Goal: Information Seeking & Learning: Learn about a topic

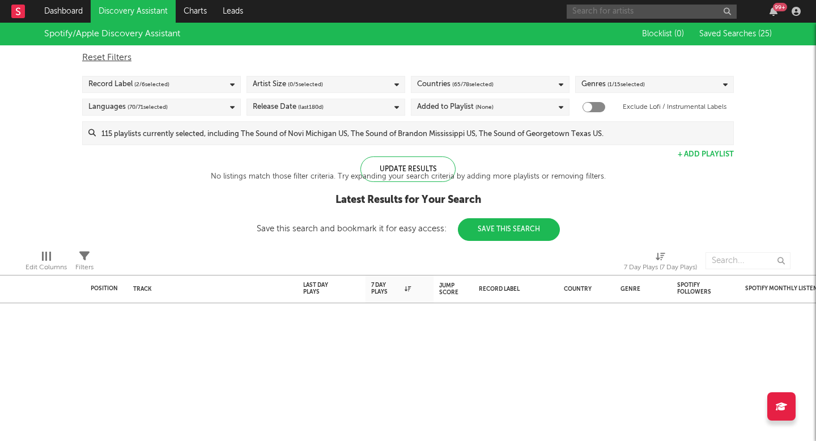
click at [637, 12] on input "text" at bounding box center [652, 12] width 170 height 14
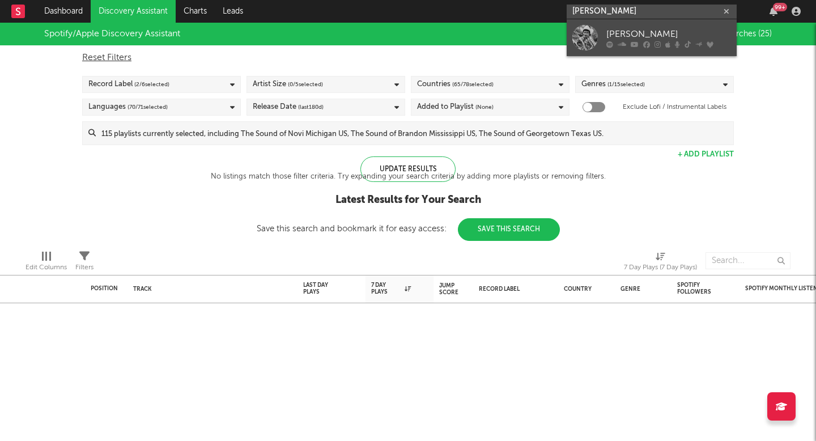
type input "braxton keith"
click at [640, 39] on div "[PERSON_NAME]" at bounding box center [668, 34] width 125 height 14
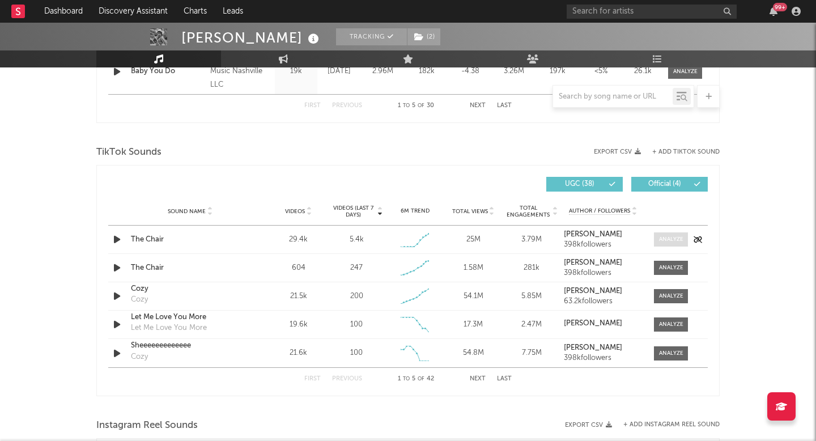
select select "6m"
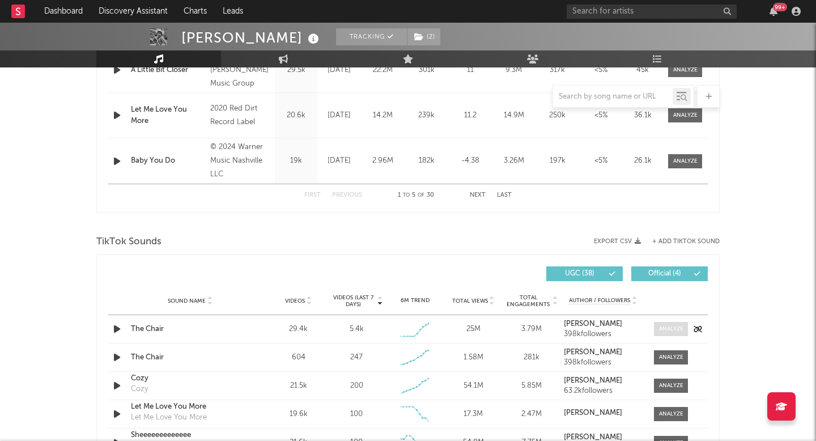
scroll to position [699, 0]
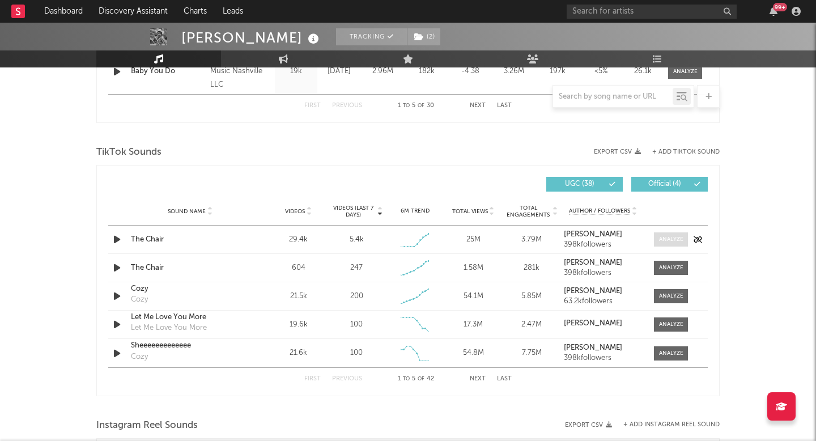
click at [678, 233] on span at bounding box center [671, 239] width 34 height 14
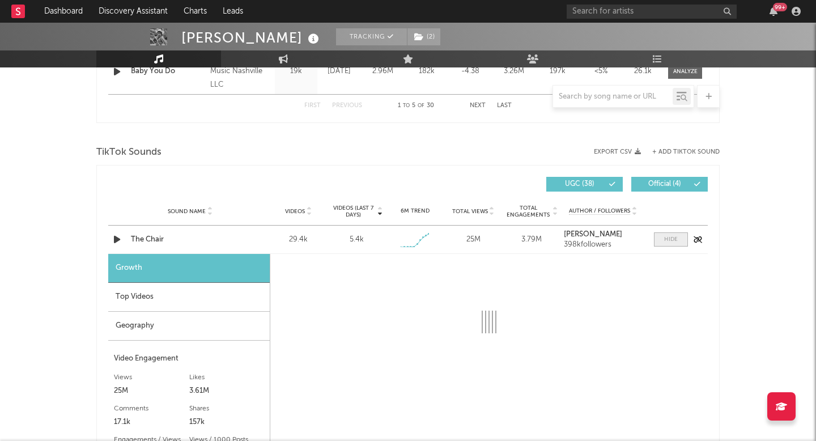
select select "1w"
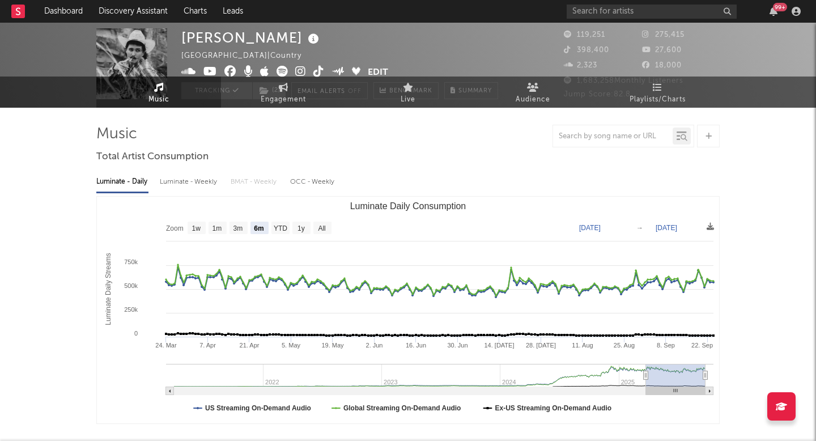
scroll to position [0, 0]
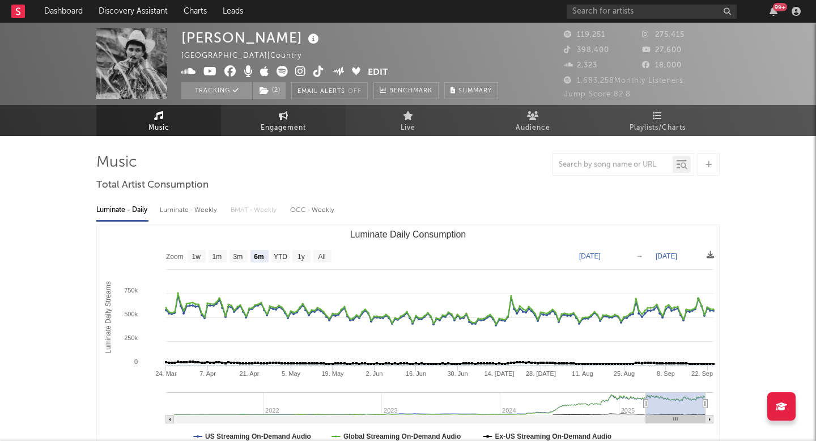
click at [270, 112] on link "Engagement" at bounding box center [283, 120] width 125 height 31
select select "1w"
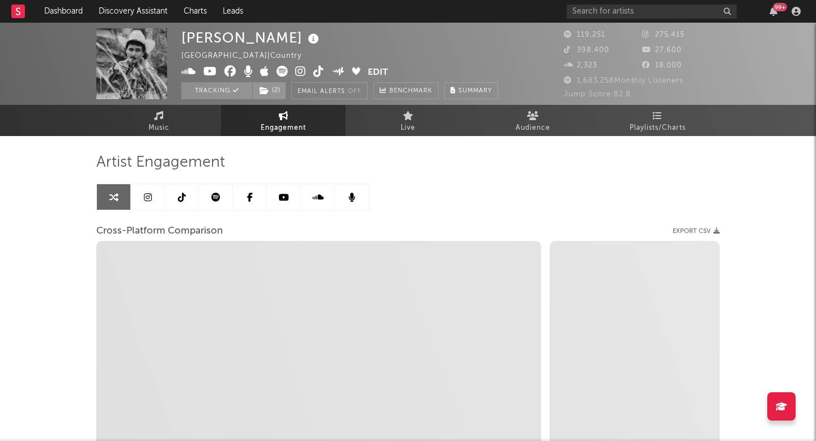
select select "1m"
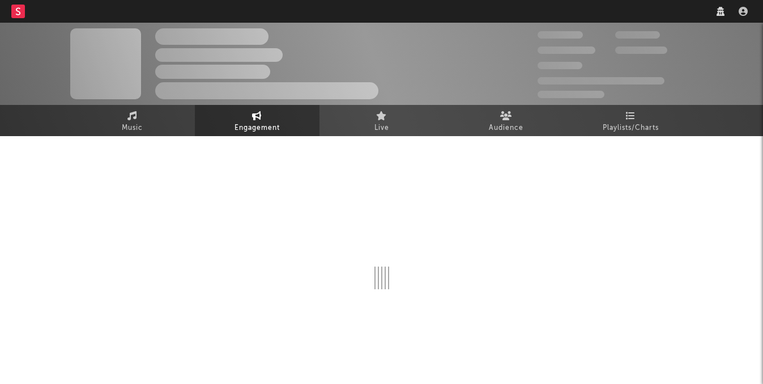
select select "1w"
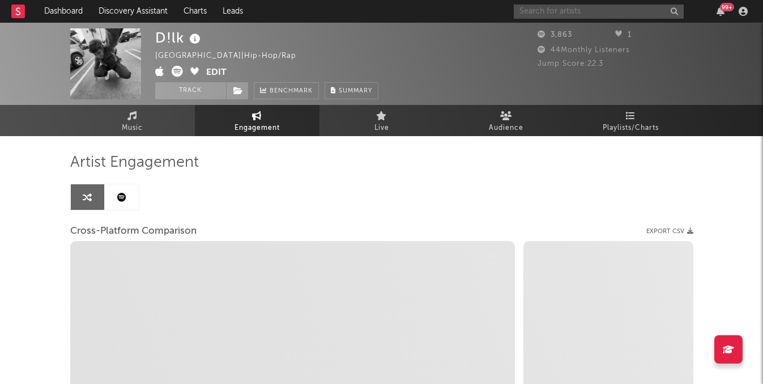
click at [601, 13] on input "text" at bounding box center [599, 12] width 170 height 14
select select "1m"
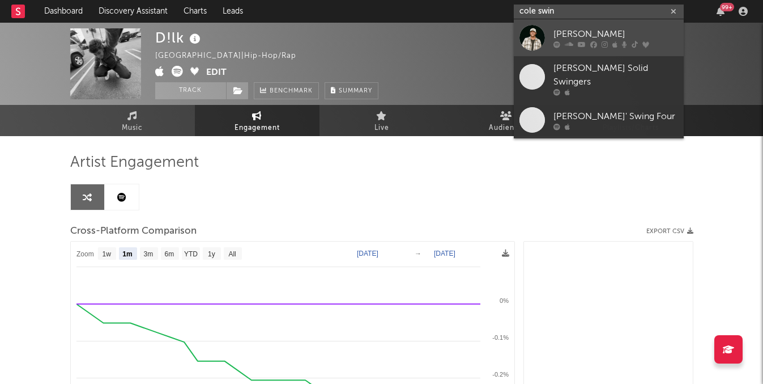
type input "cole swin"
click at [581, 39] on div "[PERSON_NAME]" at bounding box center [616, 34] width 125 height 14
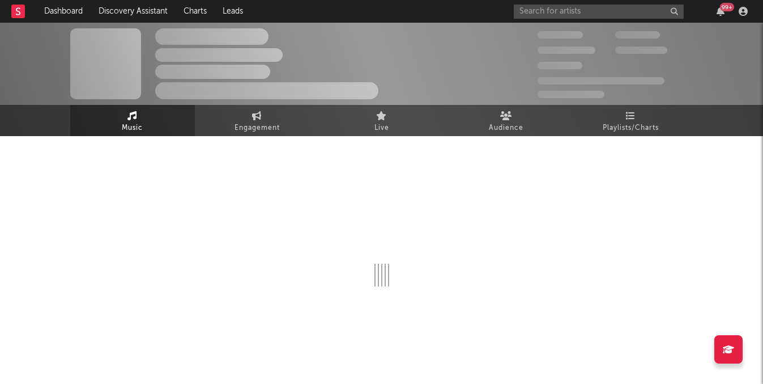
select select "6m"
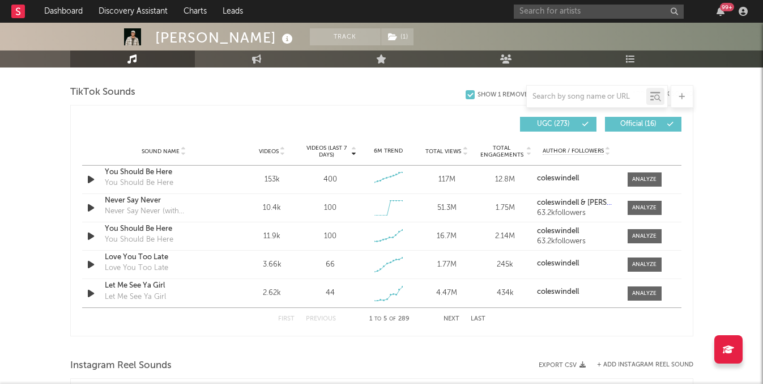
scroll to position [762, 0]
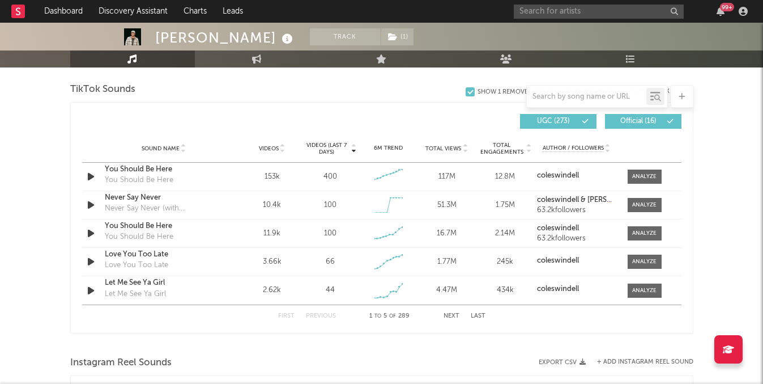
click at [330, 151] on span "Videos (last 7 days)" at bounding box center [327, 149] width 46 height 14
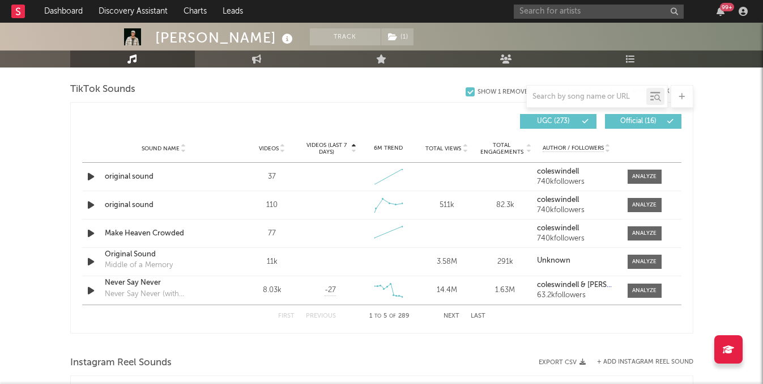
click at [328, 151] on span "Videos (last 7 days)" at bounding box center [327, 149] width 46 height 14
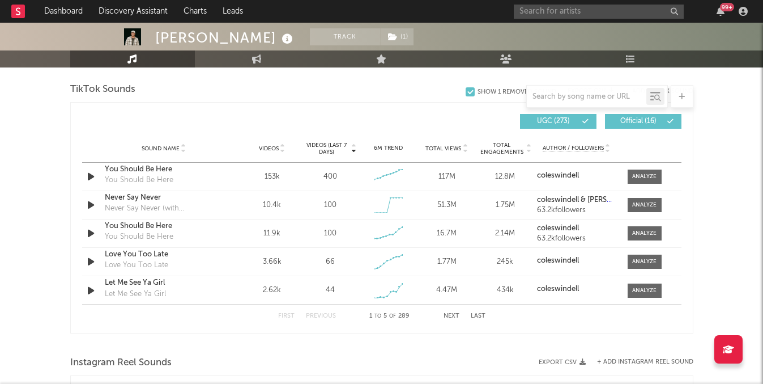
click at [329, 153] on span "Videos (last 7 days)" at bounding box center [327, 149] width 46 height 14
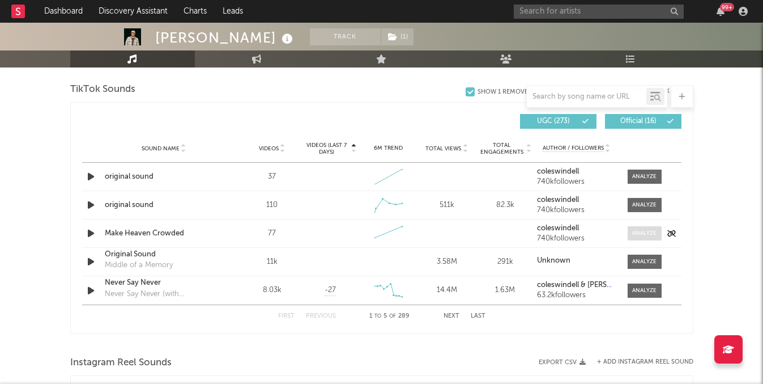
click at [654, 236] on div at bounding box center [644, 233] width 24 height 8
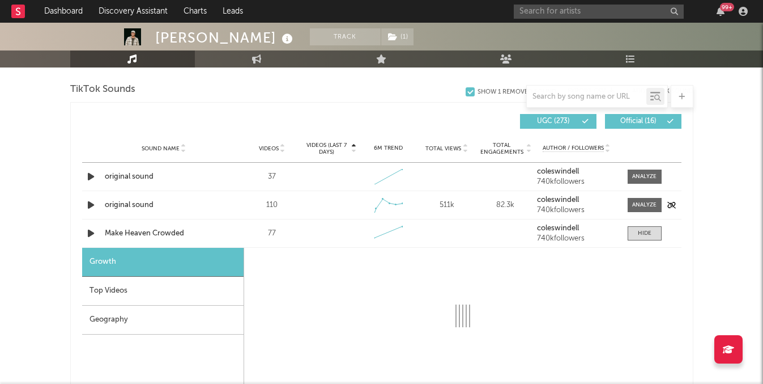
select select "1w"
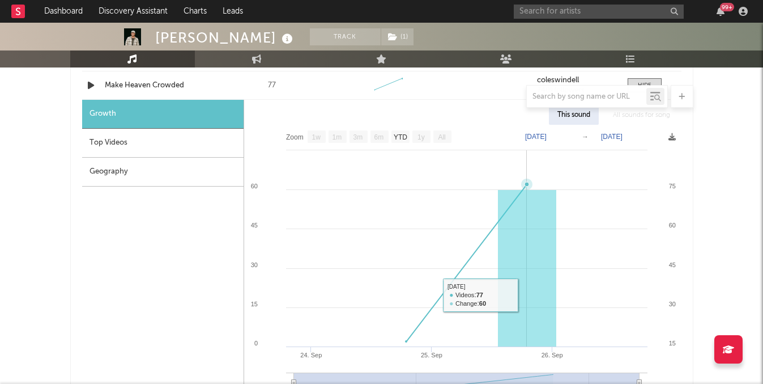
scroll to position [906, 0]
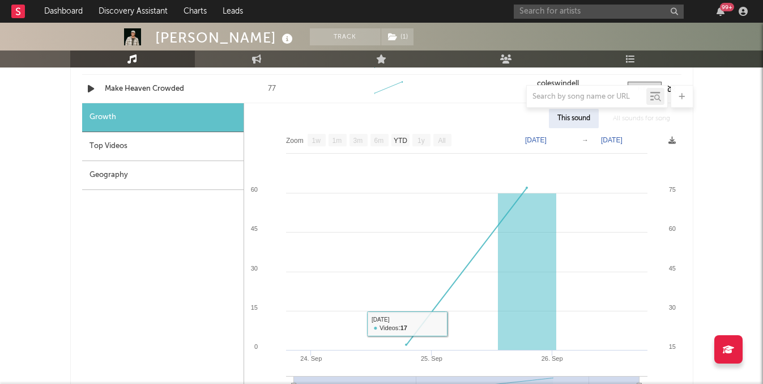
click at [178, 83] on div "Make Heaven Crowded" at bounding box center [164, 88] width 118 height 11
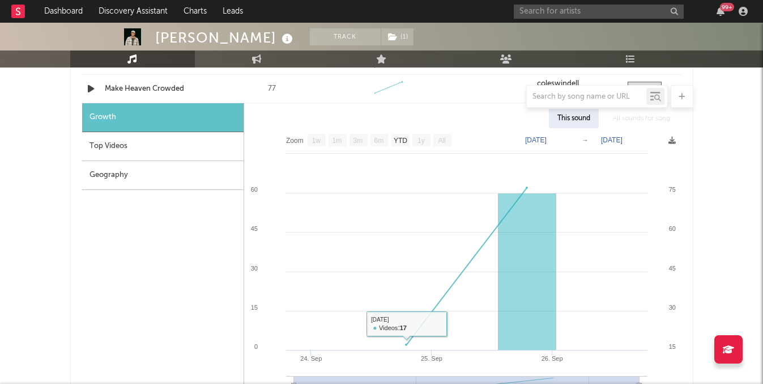
scroll to position [772, 0]
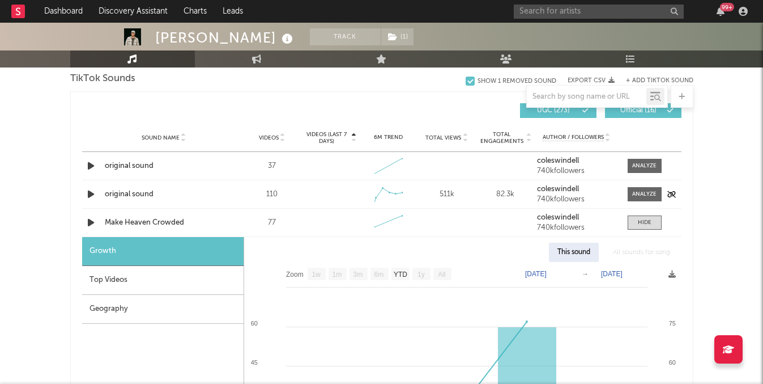
click at [93, 191] on icon "button" at bounding box center [91, 194] width 12 height 14
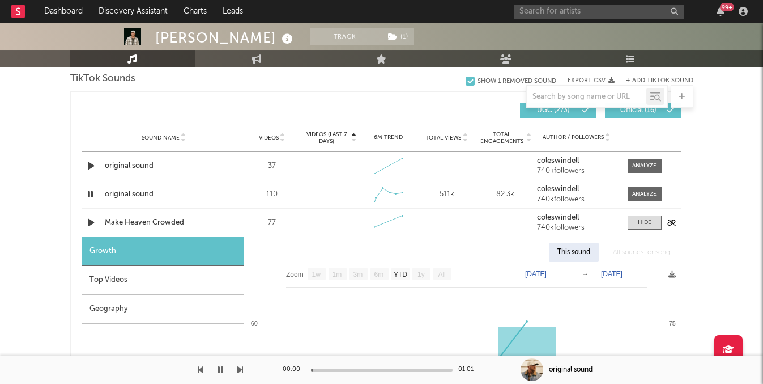
click at [91, 218] on icon "button" at bounding box center [91, 222] width 12 height 14
click at [90, 190] on icon "button" at bounding box center [91, 194] width 12 height 14
click at [140, 192] on div "original sound" at bounding box center [164, 194] width 118 height 11
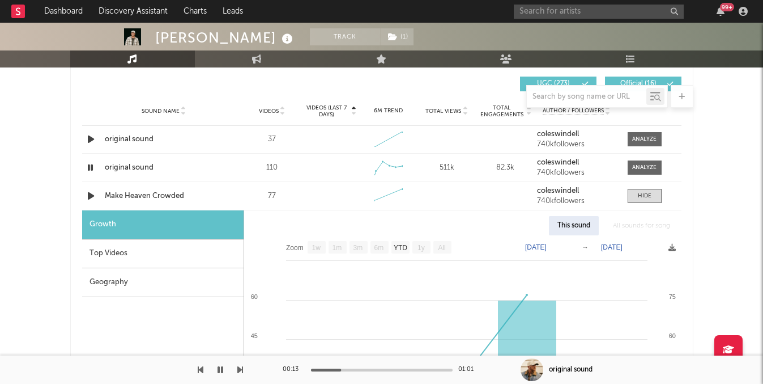
click at [652, 226] on div "All sounds for song" at bounding box center [642, 225] width 74 height 19
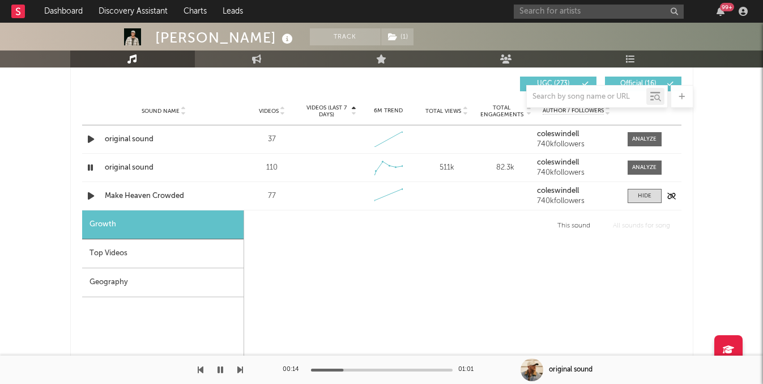
click at [339, 207] on div "Sound Name Make Heaven Crowded Videos 77 Videos (last 7 days) Weekly Growth % 6…" at bounding box center [381, 196] width 599 height 28
click at [292, 163] on div "110" at bounding box center [272, 167] width 53 height 11
click at [88, 163] on icon "button" at bounding box center [90, 167] width 11 height 14
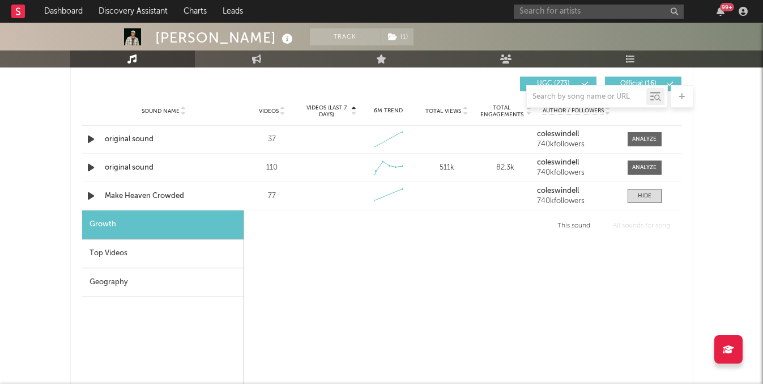
click at [136, 57] on icon at bounding box center [132, 58] width 10 height 9
click at [264, 52] on link "Engagement" at bounding box center [257, 58] width 125 height 17
select select "1w"
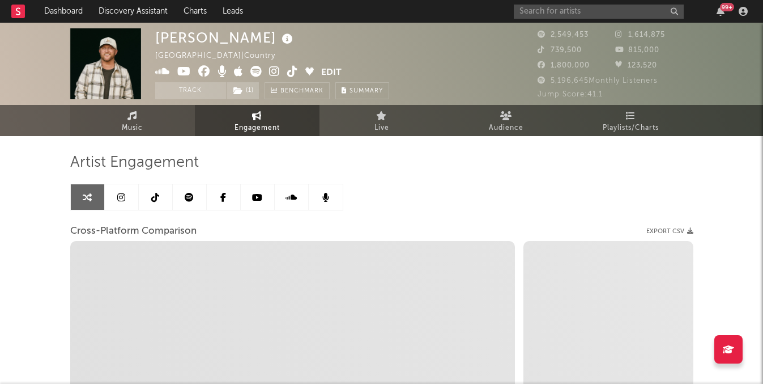
click at [138, 118] on link "Music" at bounding box center [132, 120] width 125 height 31
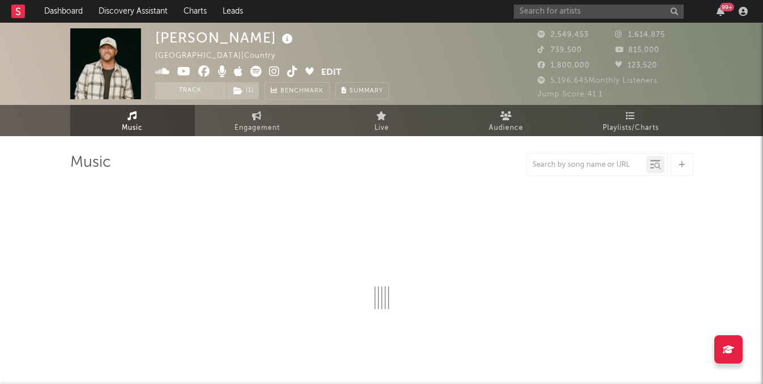
select select "6m"
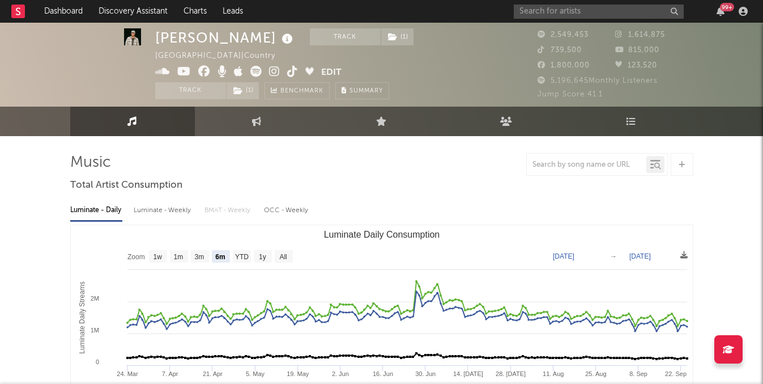
scroll to position [21, 0]
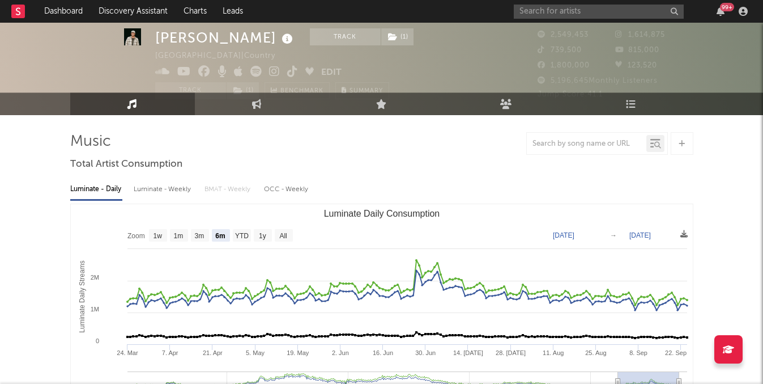
click at [176, 184] on div "Luminate - Weekly" at bounding box center [163, 189] width 59 height 19
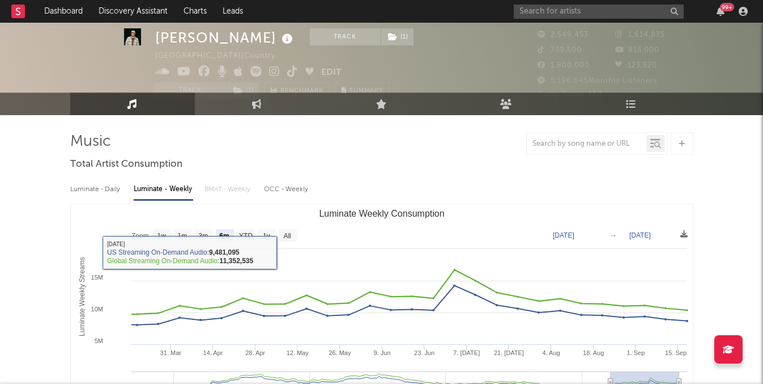
click at [287, 227] on rect "Luminate Weekly Consumption" at bounding box center [382, 317] width 622 height 227
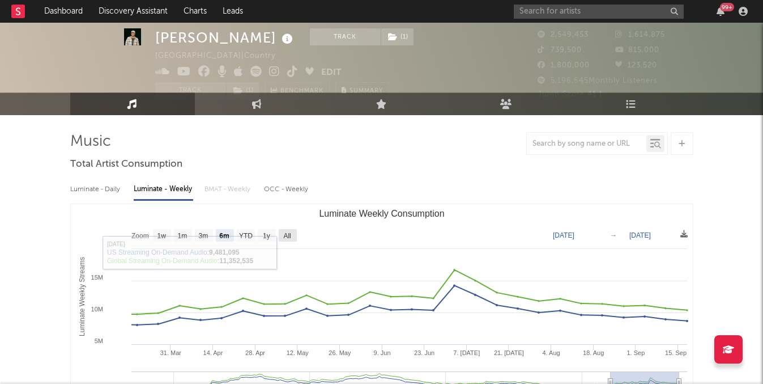
click at [287, 232] on text "All" at bounding box center [286, 236] width 7 height 8
select select "All"
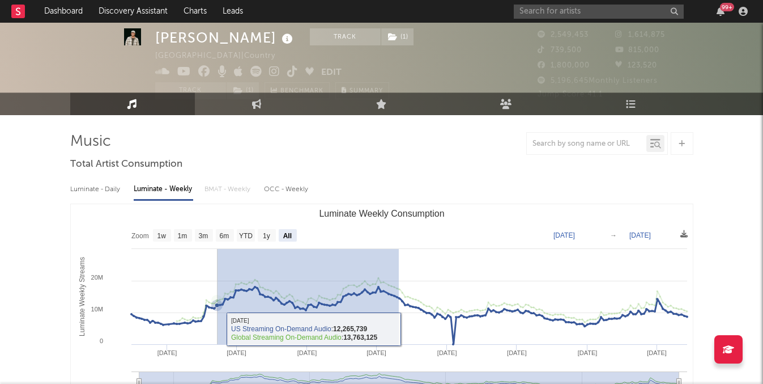
drag, startPoint x: 398, startPoint y: 343, endPoint x: 217, endPoint y: 329, distance: 181.9
click at [217, 329] on rect "Luminate Weekly Consumption" at bounding box center [382, 317] width 622 height 227
type input "[DATE]"
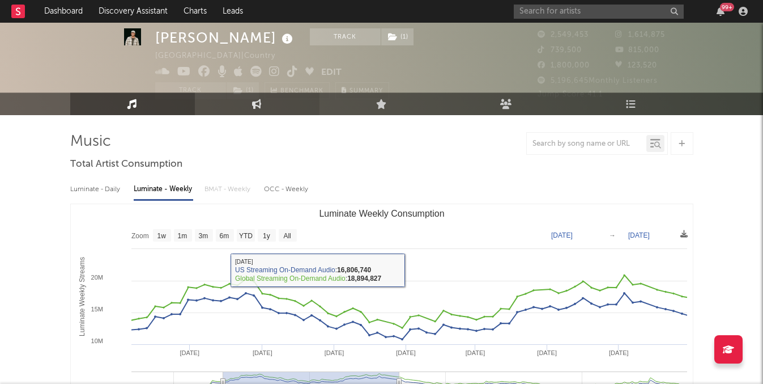
click at [226, 99] on link "Engagement" at bounding box center [257, 103] width 125 height 23
select select "1m"
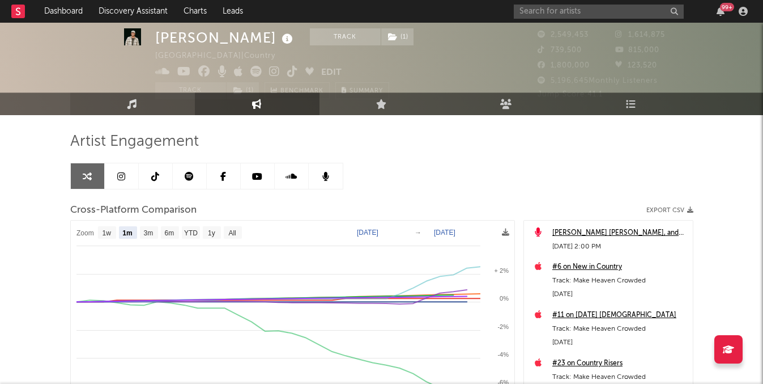
click at [157, 105] on link "Music" at bounding box center [132, 103] width 125 height 23
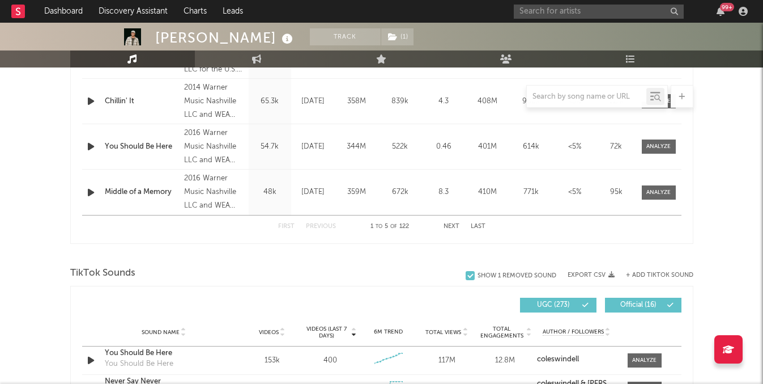
select select "6m"
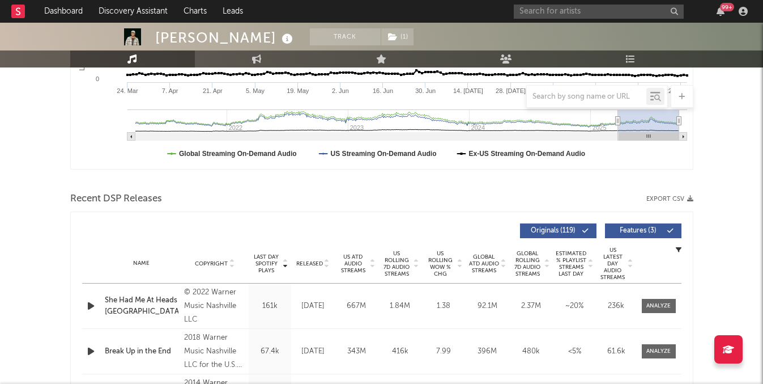
scroll to position [274, 0]
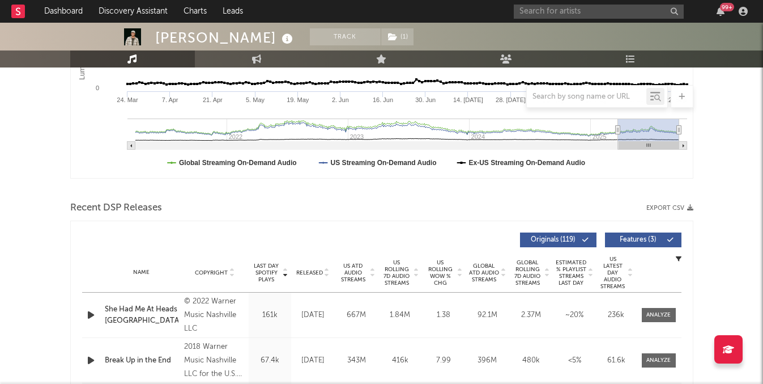
click at [403, 274] on span "US Rolling 7D Audio Streams" at bounding box center [396, 272] width 31 height 27
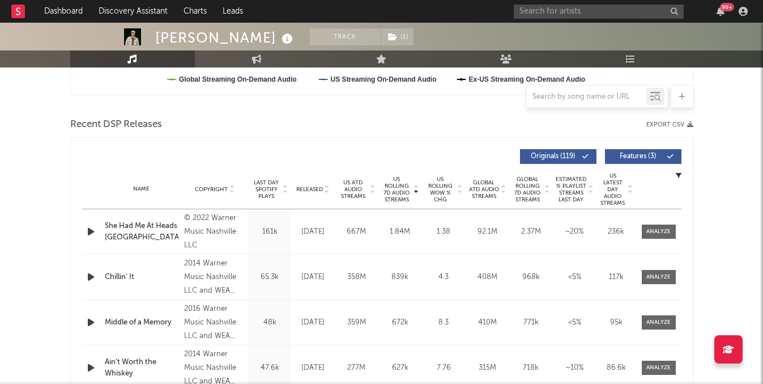
scroll to position [360, 0]
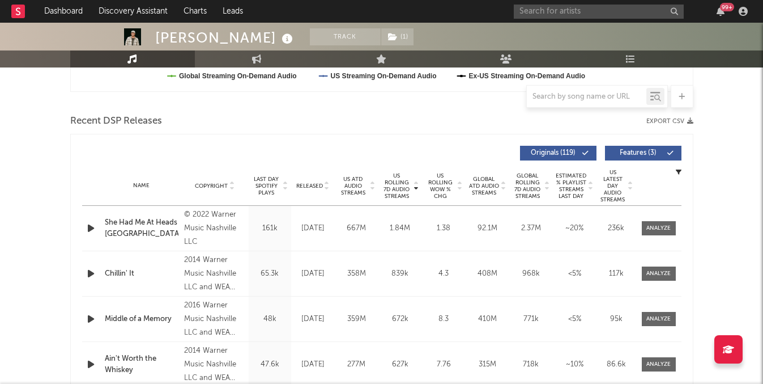
click at [637, 226] on div at bounding box center [658, 228] width 45 height 14
click at [645, 227] on span at bounding box center [659, 228] width 34 height 14
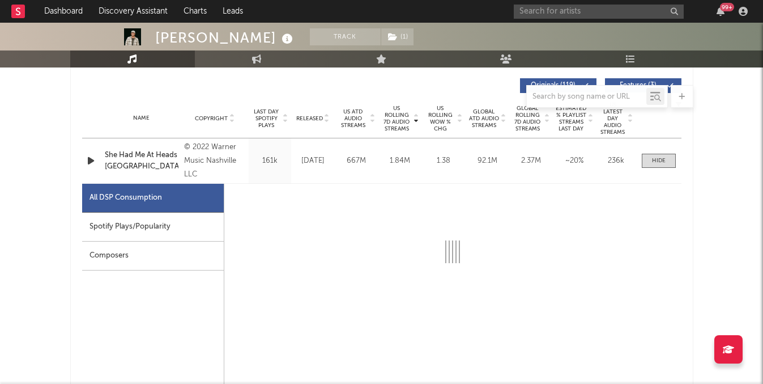
scroll to position [451, 0]
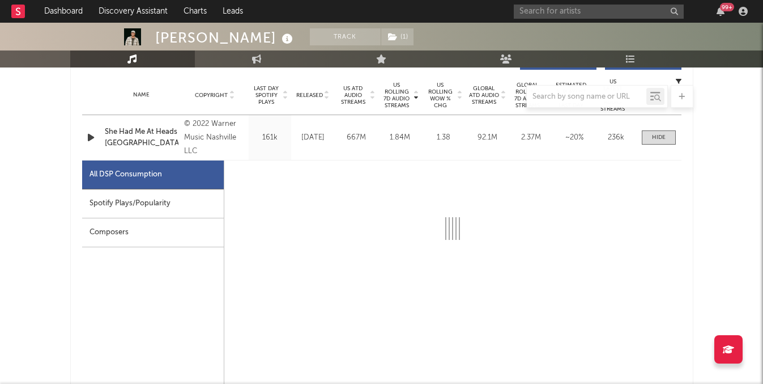
select select "6m"
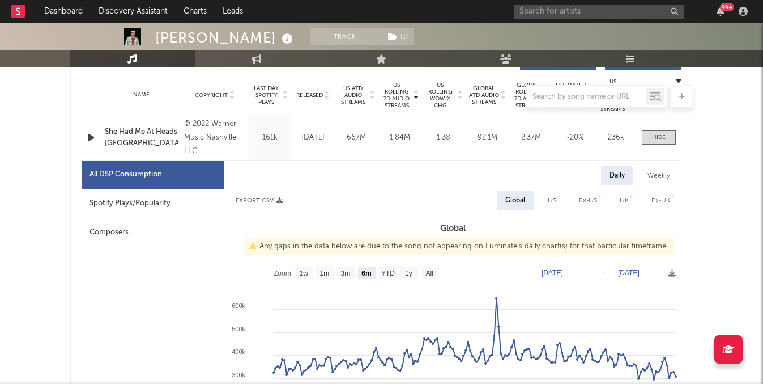
click at [667, 180] on div "Weekly" at bounding box center [659, 175] width 40 height 19
select select "6m"
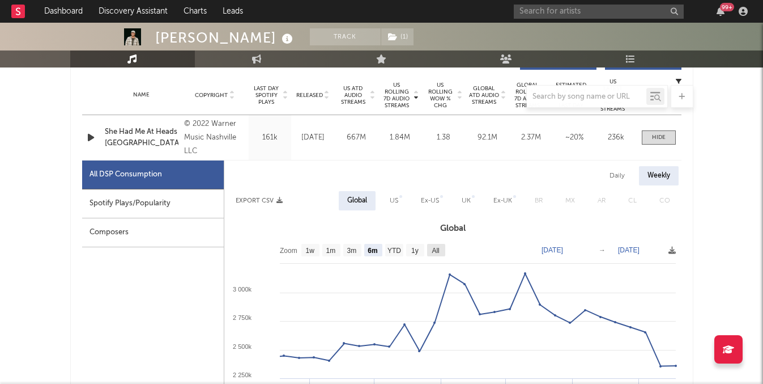
click at [433, 253] on text "All" at bounding box center [435, 250] width 7 height 8
select select "All"
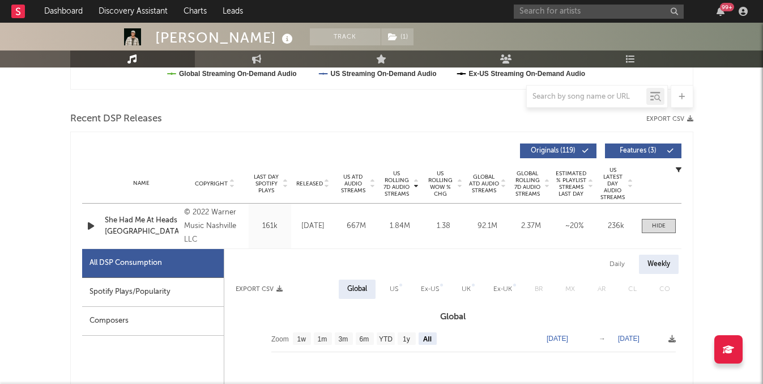
scroll to position [387, 0]
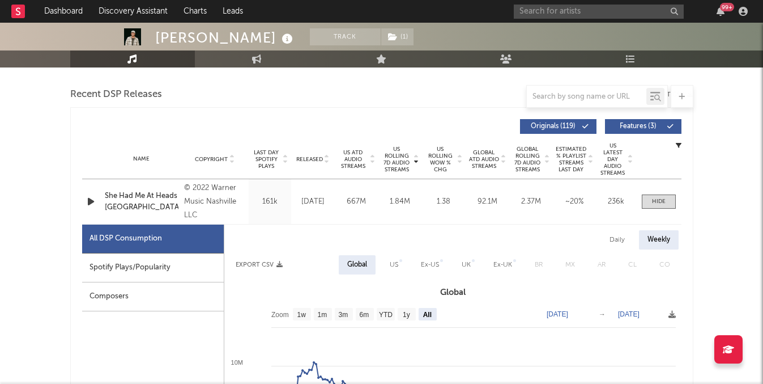
click at [393, 270] on div "US" at bounding box center [394, 265] width 8 height 14
select select "All"
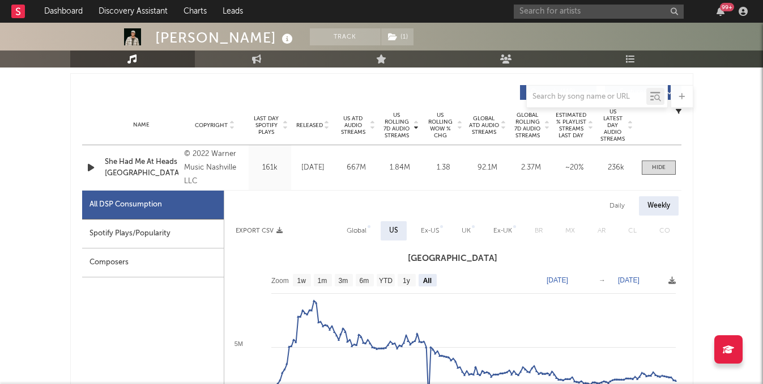
scroll to position [437, 0]
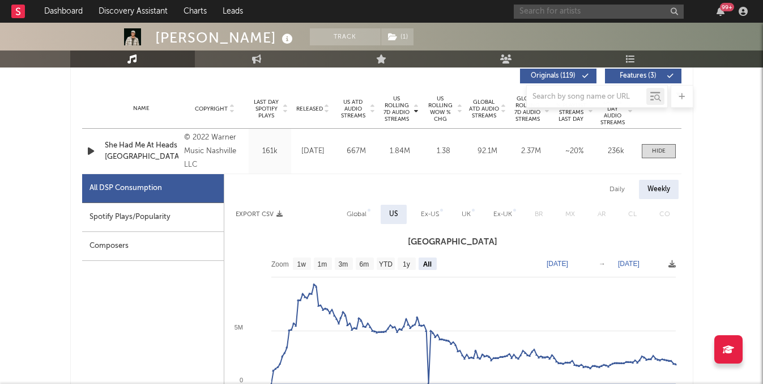
click at [533, 5] on input "text" at bounding box center [599, 12] width 170 height 14
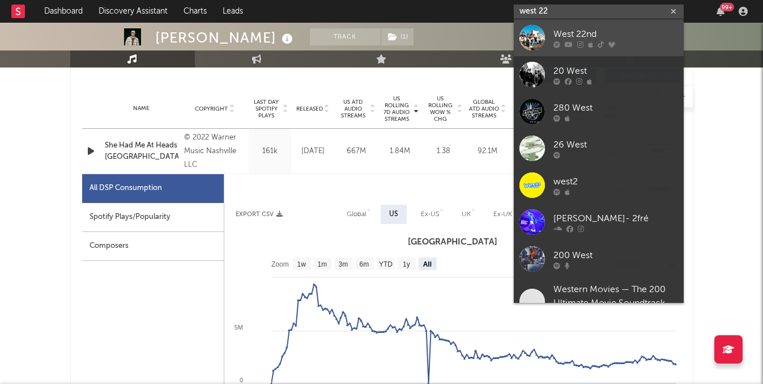
type input "west 22"
click at [585, 44] on div at bounding box center [616, 44] width 125 height 7
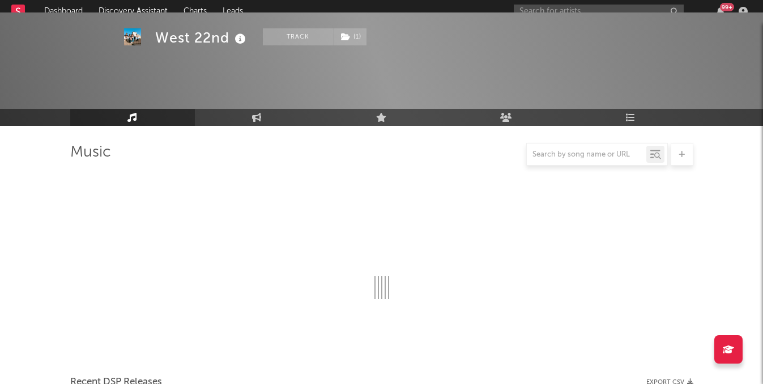
scroll to position [437, 0]
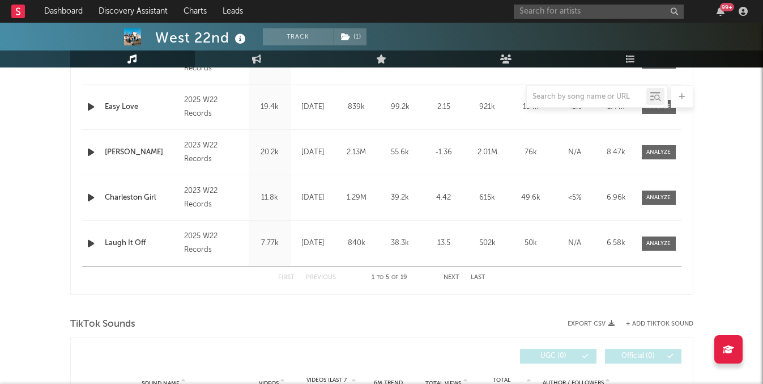
select select "6m"
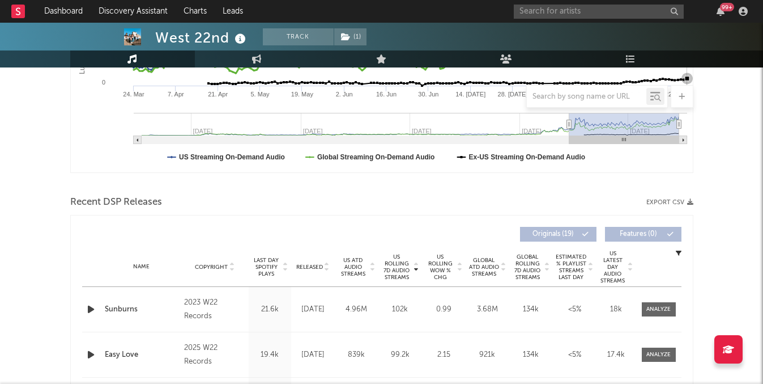
scroll to position [305, 0]
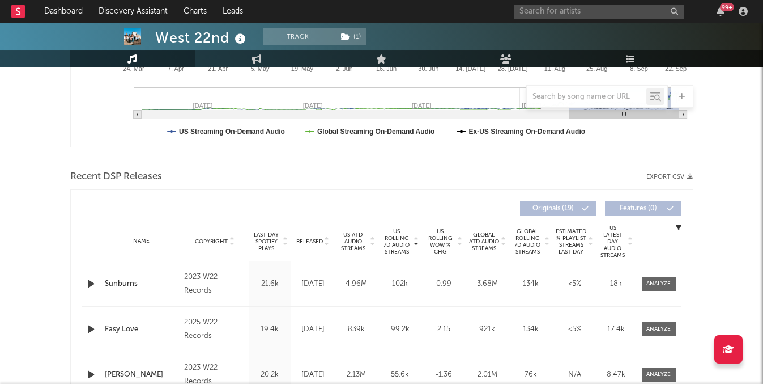
click at [311, 237] on div "Released" at bounding box center [313, 241] width 38 height 8
click at [433, 236] on span "US Rolling WoW % Chg" at bounding box center [440, 241] width 31 height 27
click at [383, 228] on span "US Rolling 7D Audio Streams" at bounding box center [396, 241] width 31 height 27
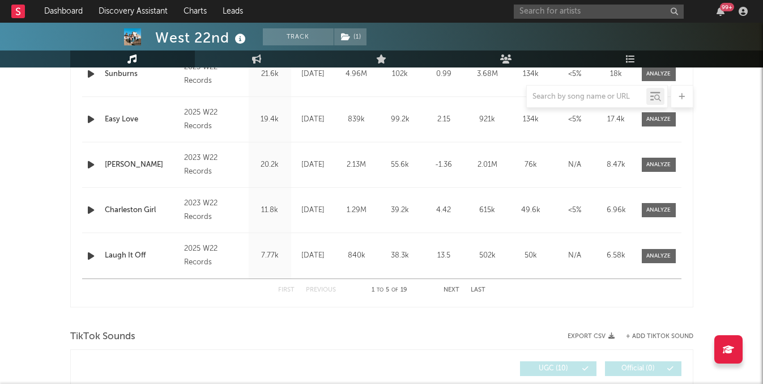
scroll to position [447, 0]
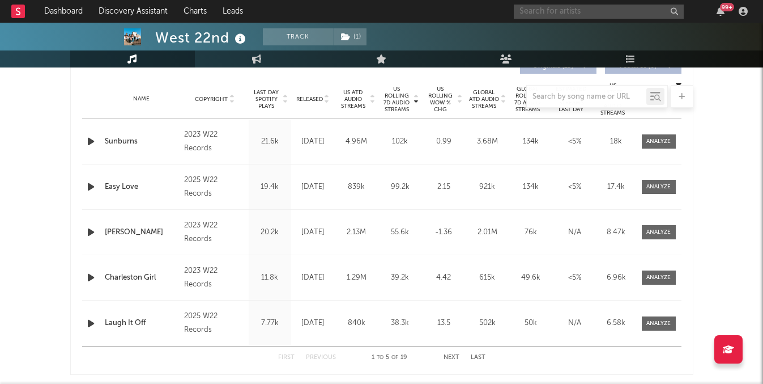
click at [548, 12] on input "text" at bounding box center [599, 12] width 170 height 14
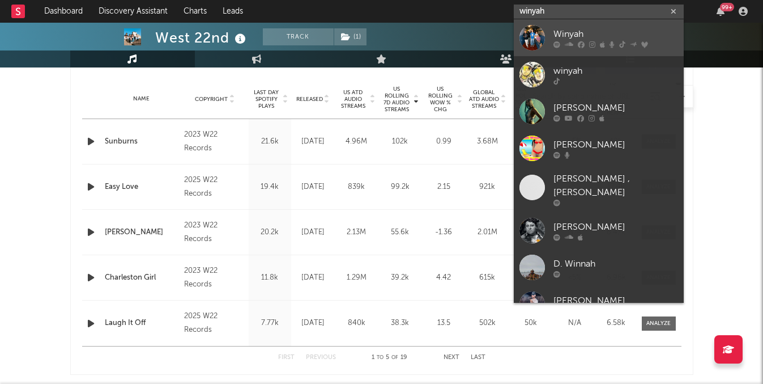
type input "winyah"
click at [559, 37] on div "Winyah" at bounding box center [616, 34] width 125 height 14
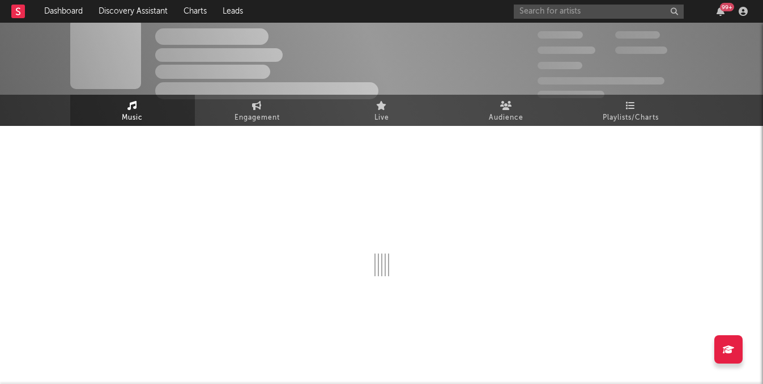
scroll to position [447, 0]
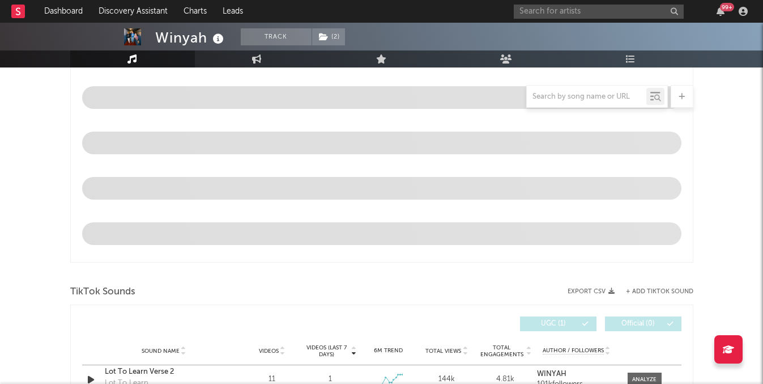
select select "6m"
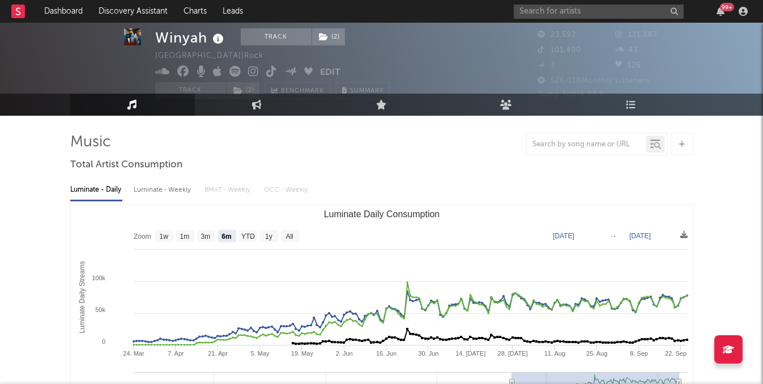
scroll to position [15, 0]
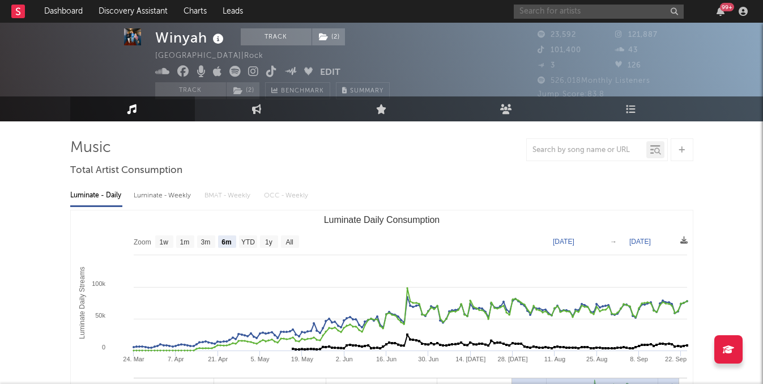
click at [537, 15] on input "text" at bounding box center [599, 12] width 170 height 14
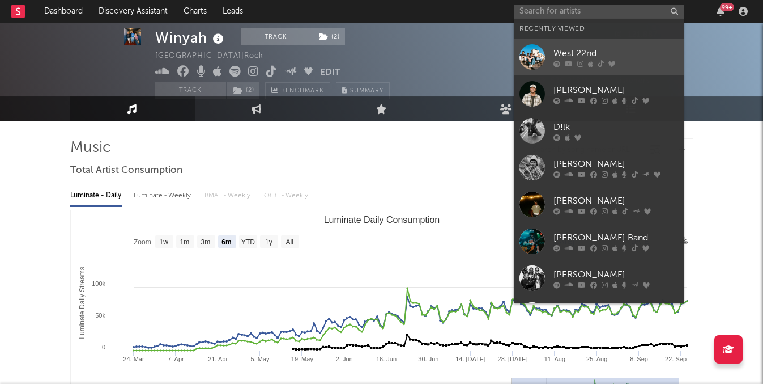
click at [555, 66] on icon at bounding box center [557, 63] width 7 height 7
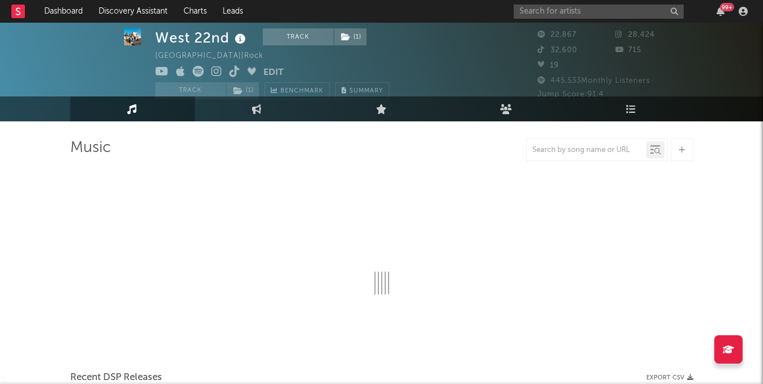
select select "6m"
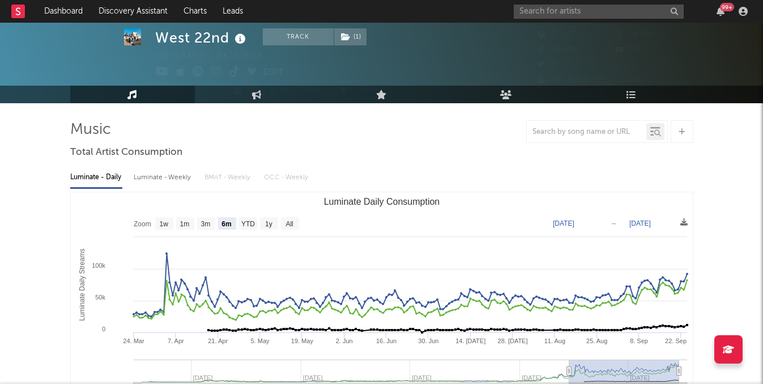
scroll to position [34, 0]
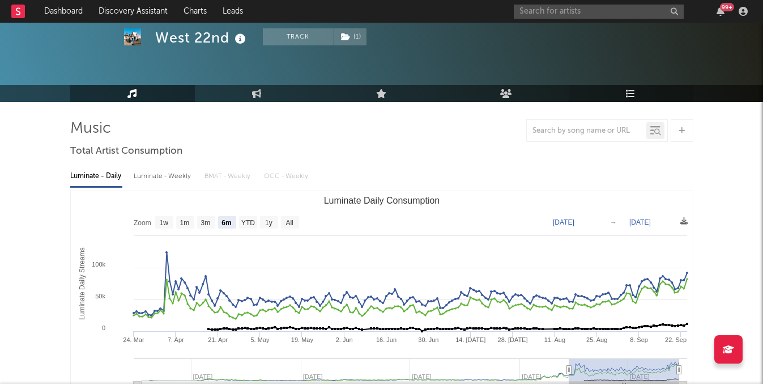
click at [636, 94] on link "Playlists/Charts" at bounding box center [631, 93] width 125 height 17
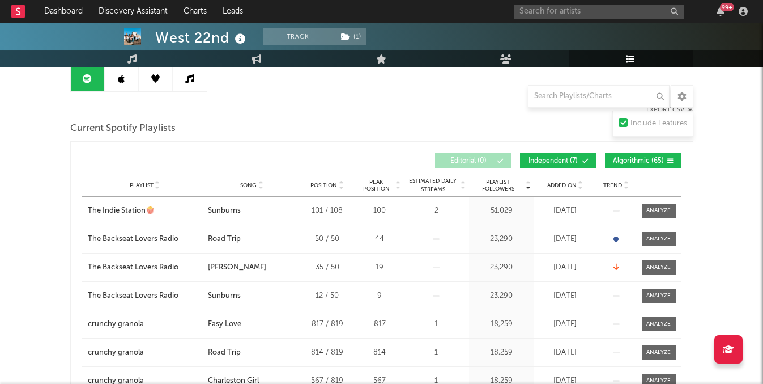
scroll to position [120, 0]
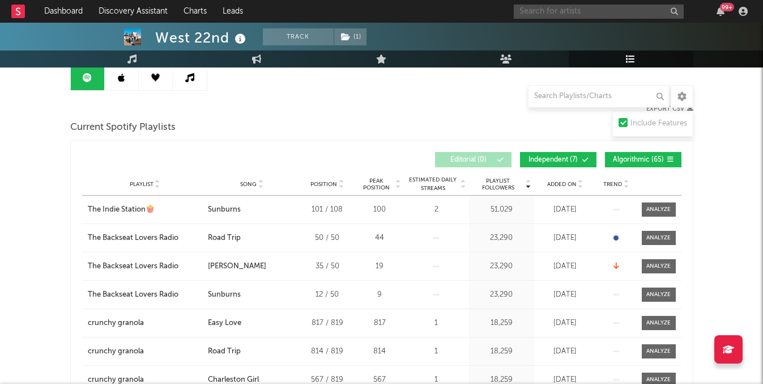
click at [621, 10] on input "text" at bounding box center [599, 12] width 170 height 14
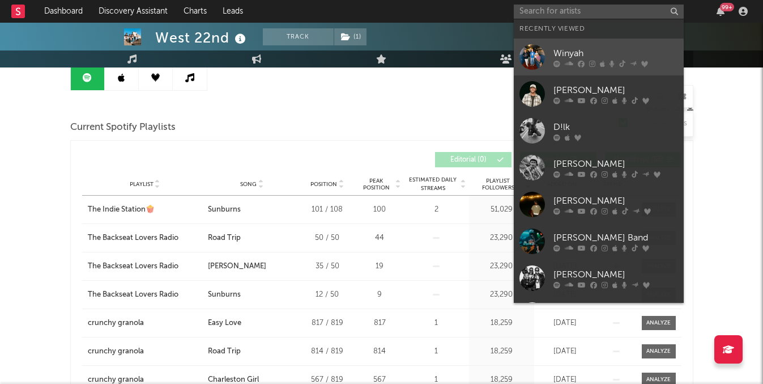
click at [553, 63] on link "Winyah" at bounding box center [599, 57] width 170 height 37
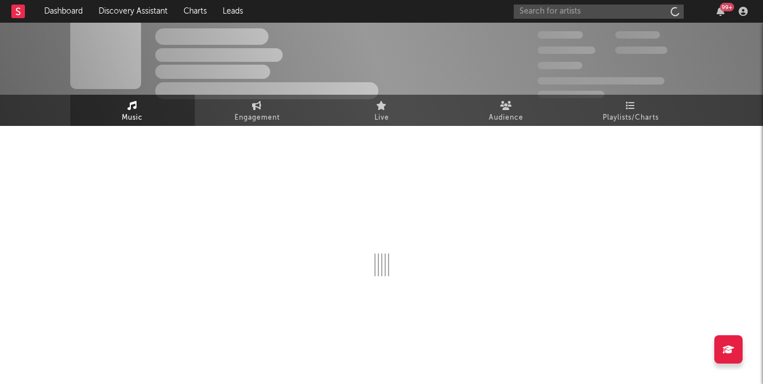
scroll to position [10, 0]
select select "6m"
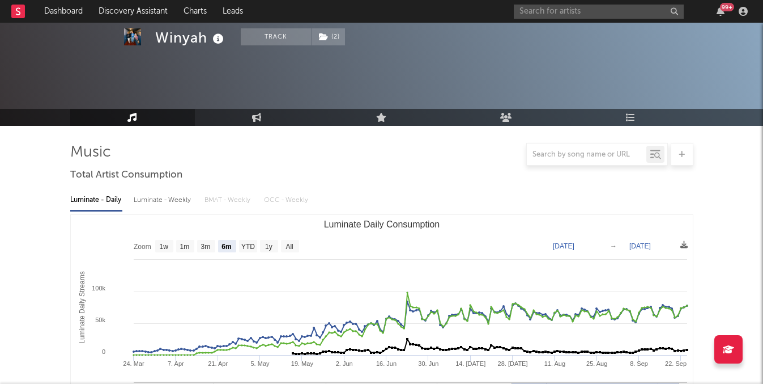
scroll to position [120, 0]
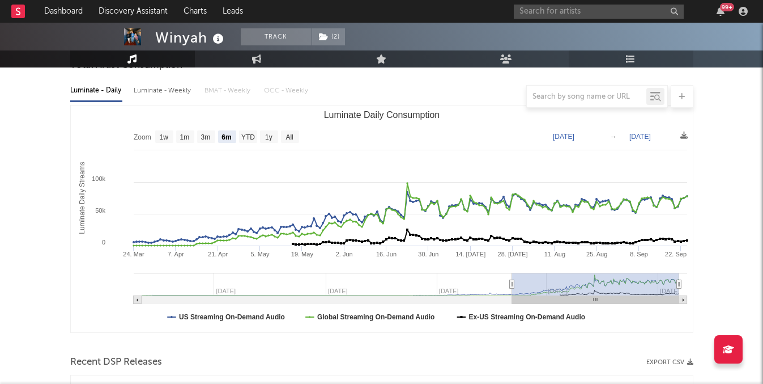
click at [630, 57] on icon at bounding box center [631, 58] width 10 height 9
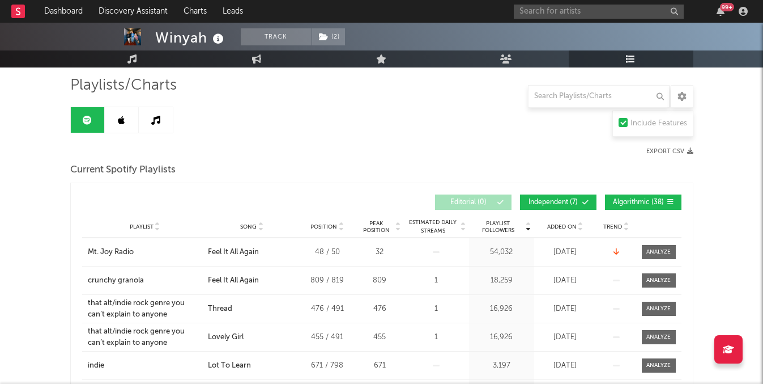
scroll to position [78, 0]
click at [157, 108] on link at bounding box center [156, 119] width 34 height 25
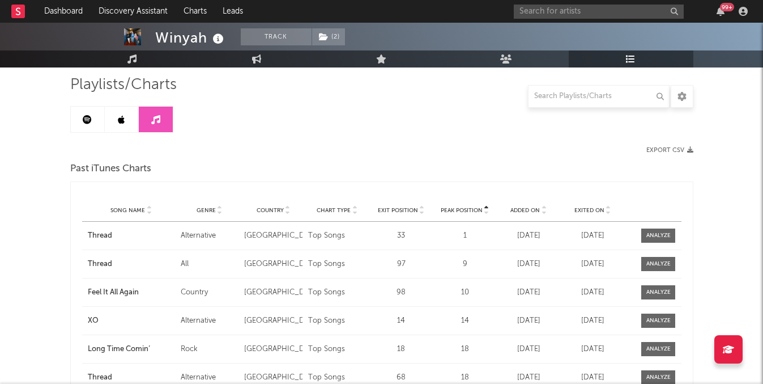
click at [110, 118] on link at bounding box center [122, 119] width 34 height 25
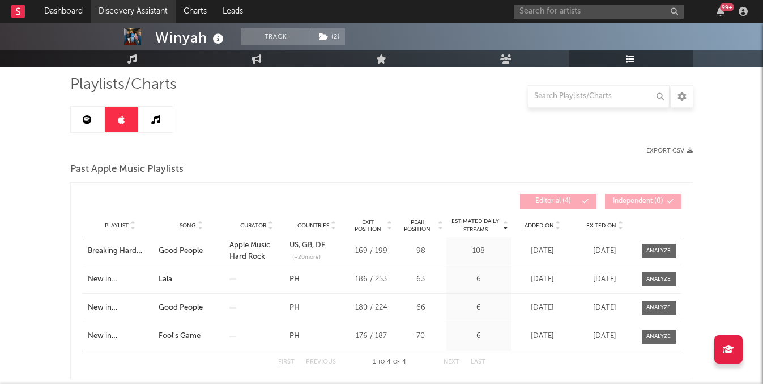
click at [141, 18] on link "Discovery Assistant" at bounding box center [133, 11] width 85 height 23
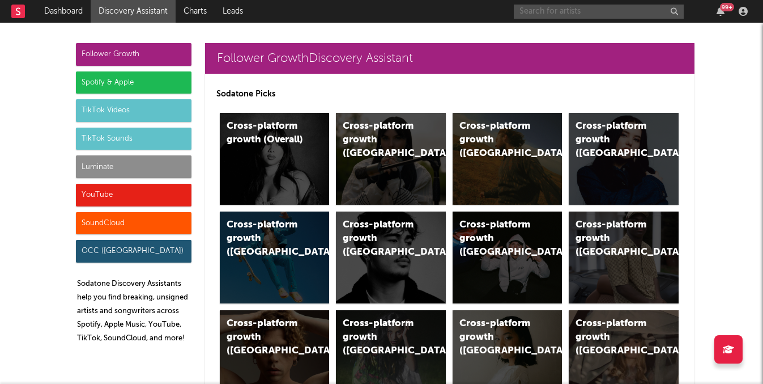
click at [525, 16] on input "text" at bounding box center [599, 12] width 170 height 14
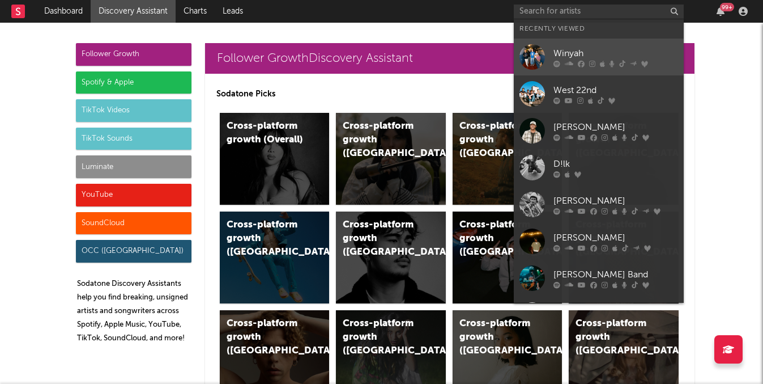
click at [555, 52] on div "Winyah" at bounding box center [616, 53] width 125 height 14
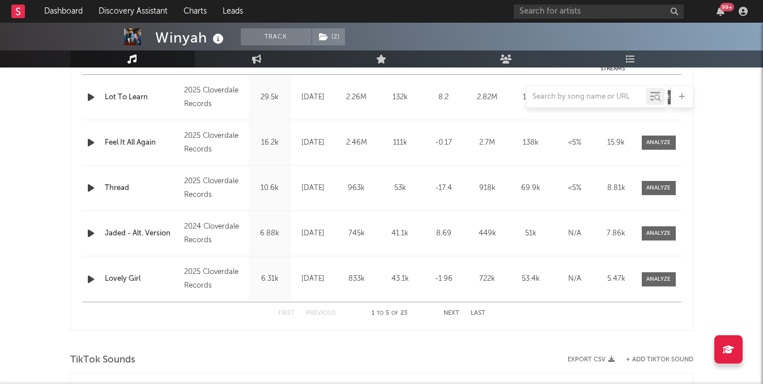
select select "6m"
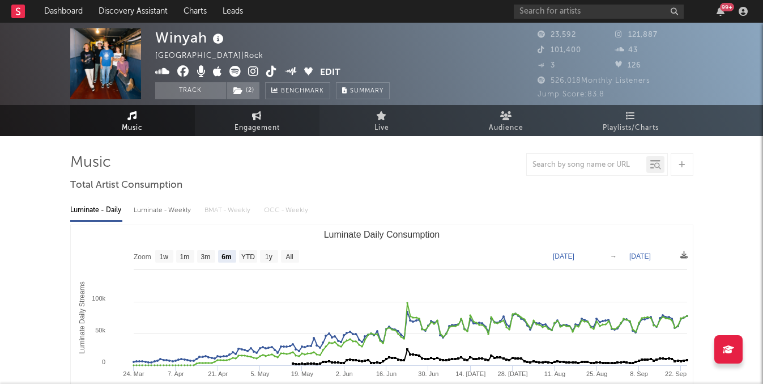
click at [278, 110] on link "Engagement" at bounding box center [257, 120] width 125 height 31
select select "1w"
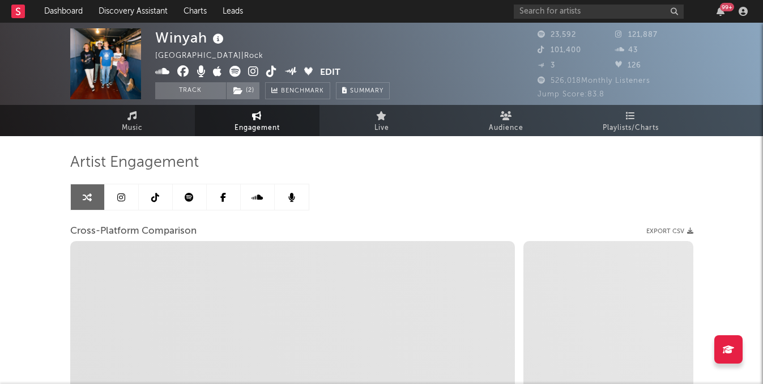
select select "1m"
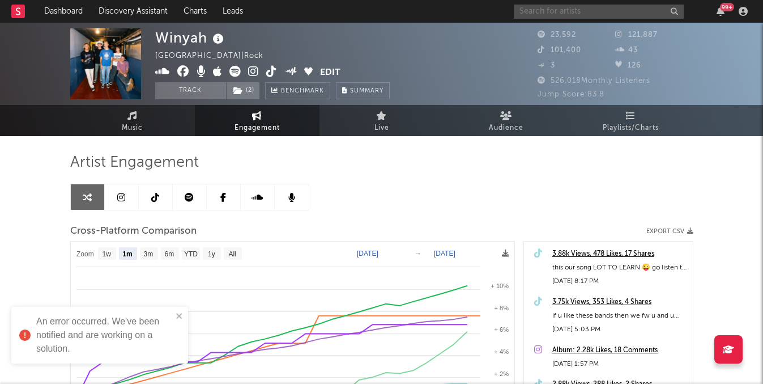
click at [518, 6] on input "text" at bounding box center [599, 12] width 170 height 14
type input "[PERSON_NAME]"
click at [582, 20] on div "[PERSON_NAME] 99 +" at bounding box center [633, 11] width 238 height 23
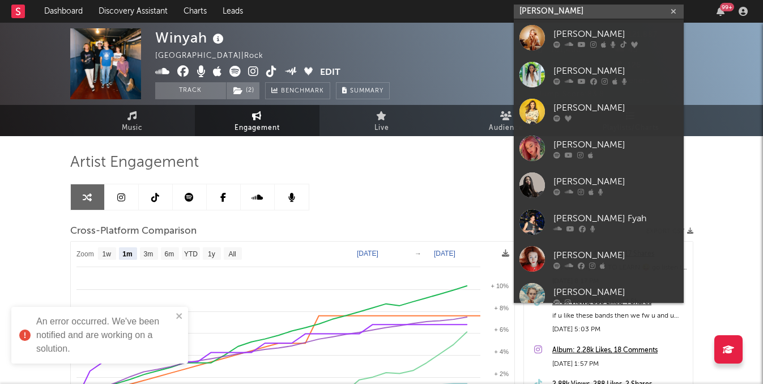
click at [579, 12] on input "[PERSON_NAME]" at bounding box center [599, 12] width 170 height 14
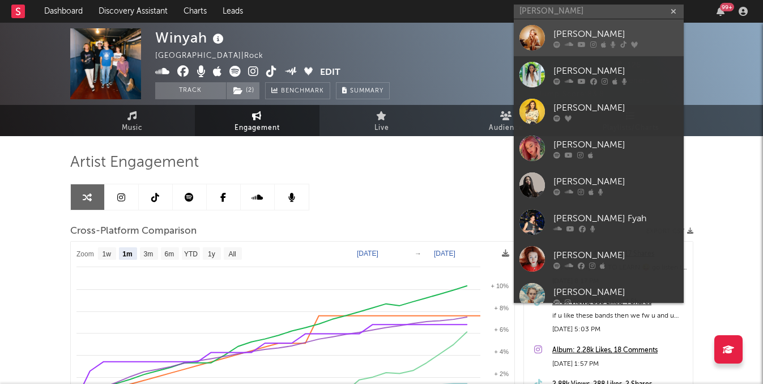
click at [579, 45] on icon at bounding box center [582, 44] width 8 height 7
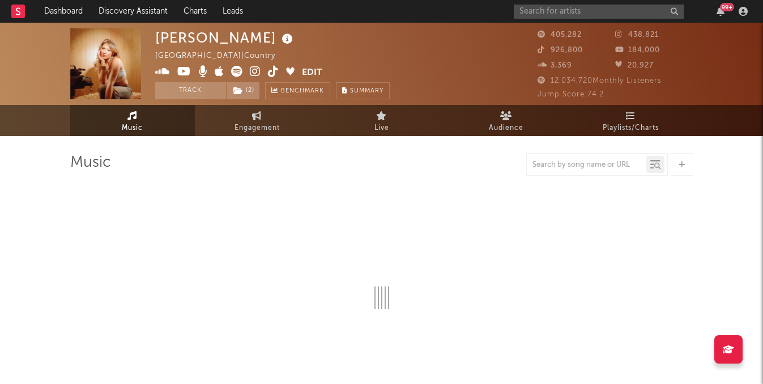
select select "6m"
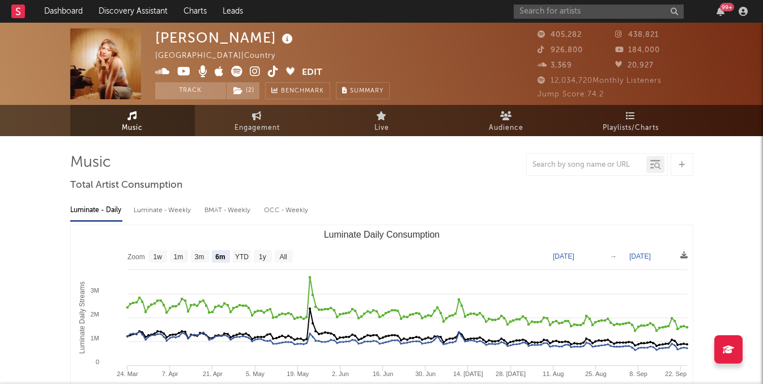
click at [290, 257] on rect "Luminate Daily Consumption" at bounding box center [284, 256] width 18 height 12
select select "All"
type input "[DATE]"
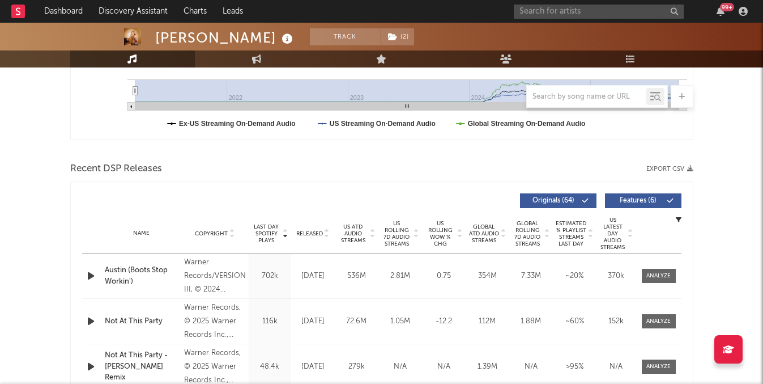
scroll to position [365, 0]
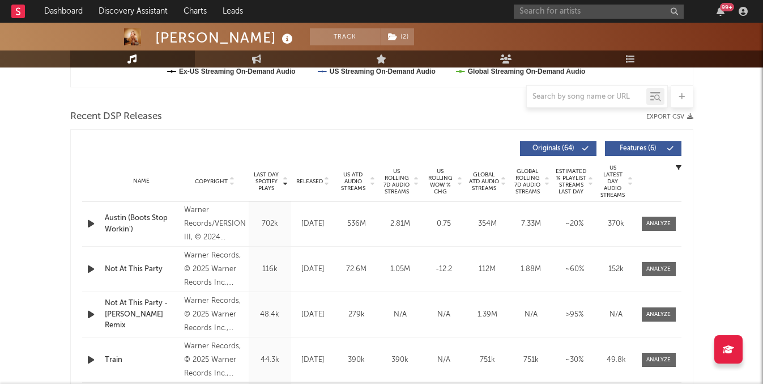
click at [395, 183] on span "US Rolling 7D Audio Streams" at bounding box center [396, 181] width 31 height 27
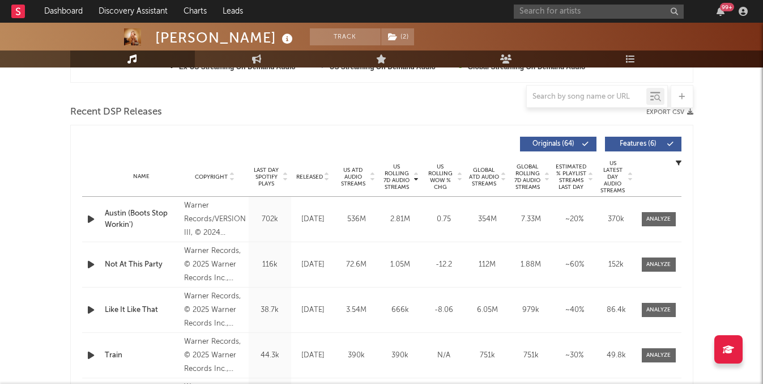
scroll to position [371, 0]
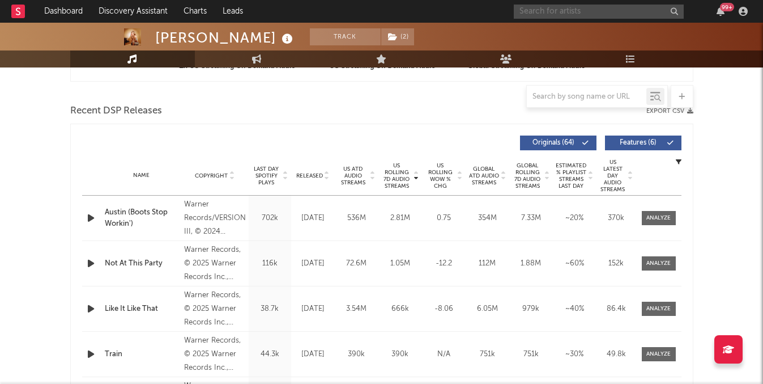
click at [594, 16] on input "text" at bounding box center [599, 12] width 170 height 14
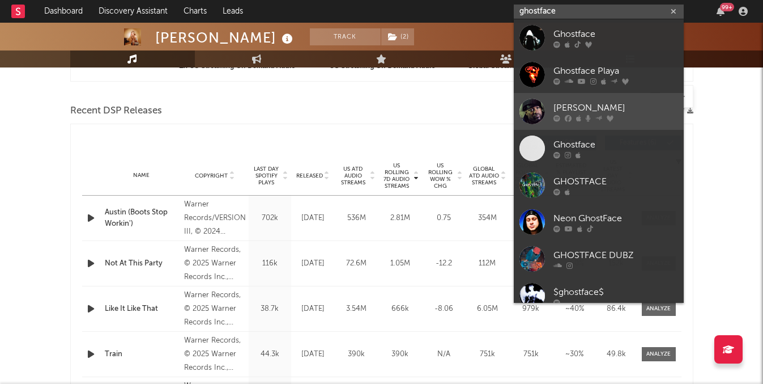
type input "ghostface"
click at [592, 94] on link "[PERSON_NAME]" at bounding box center [599, 111] width 170 height 37
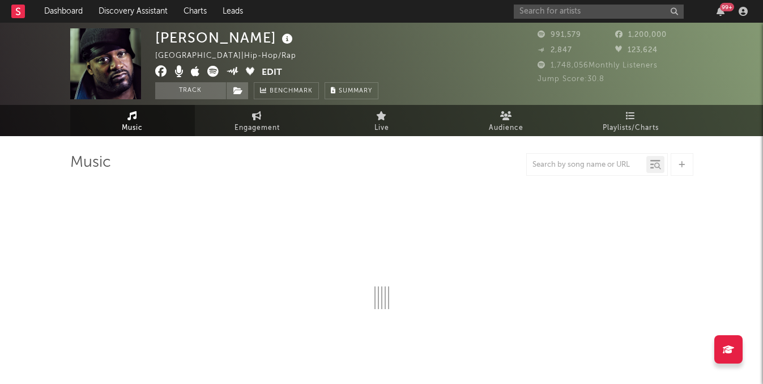
select select "6m"
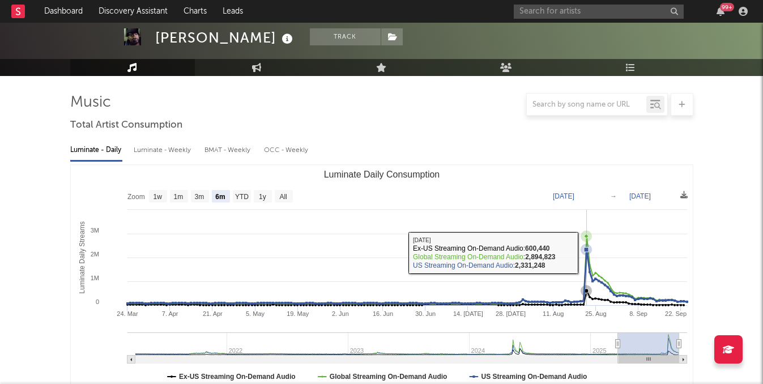
scroll to position [419, 0]
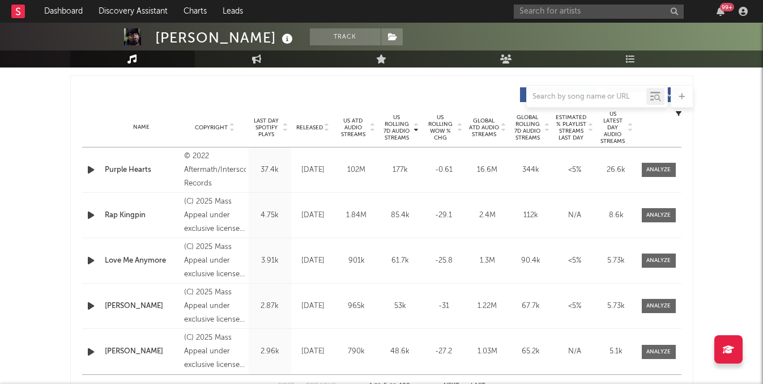
click at [406, 127] on span "US Rolling 7D Audio Streams" at bounding box center [396, 127] width 31 height 27
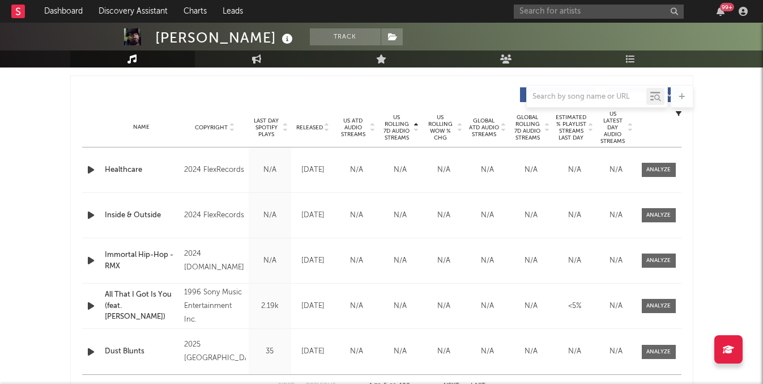
click at [406, 127] on span "US Rolling 7D Audio Streams" at bounding box center [396, 127] width 31 height 27
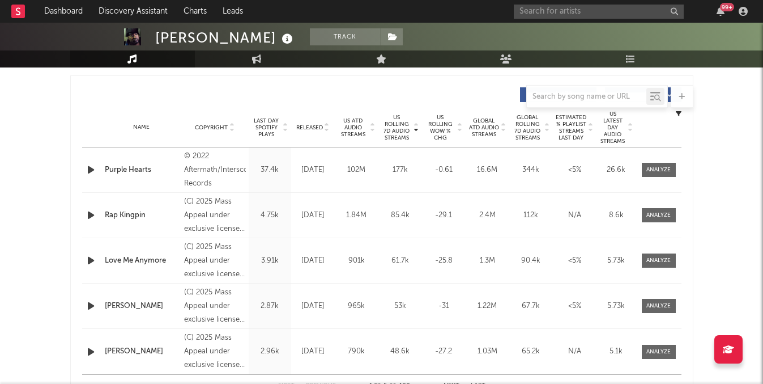
click at [585, 15] on input "text" at bounding box center [599, 12] width 170 height 14
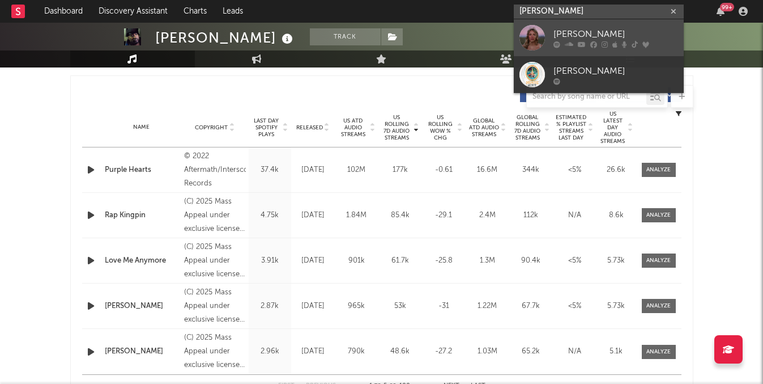
type input "[PERSON_NAME]"
click at [582, 34] on div "[PERSON_NAME]" at bounding box center [616, 34] width 125 height 14
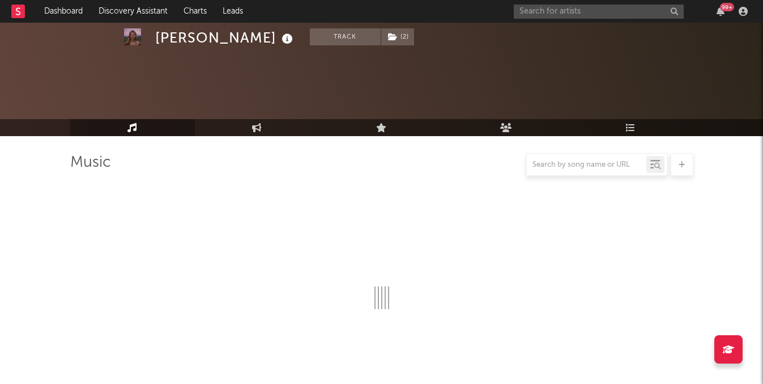
select select "6m"
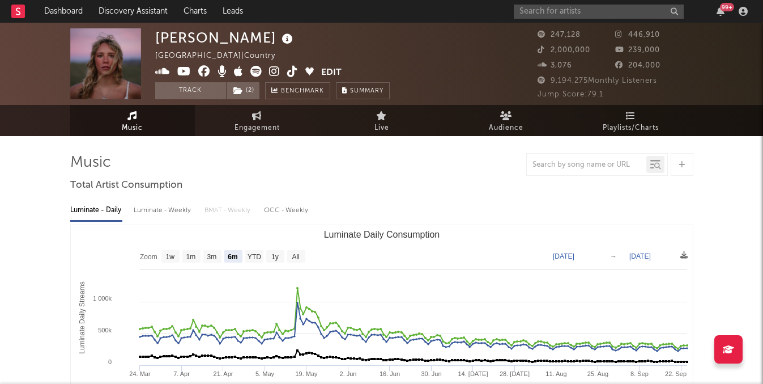
click at [167, 207] on div "Luminate - Weekly" at bounding box center [163, 210] width 59 height 19
select select "6m"
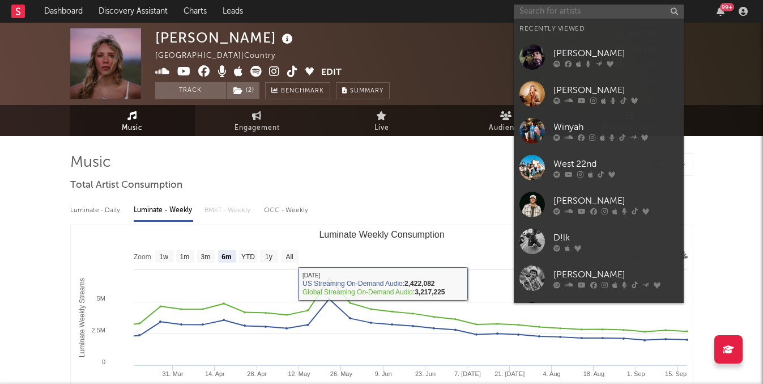
click at [606, 11] on input "text" at bounding box center [599, 12] width 170 height 14
